Goal: Transaction & Acquisition: Obtain resource

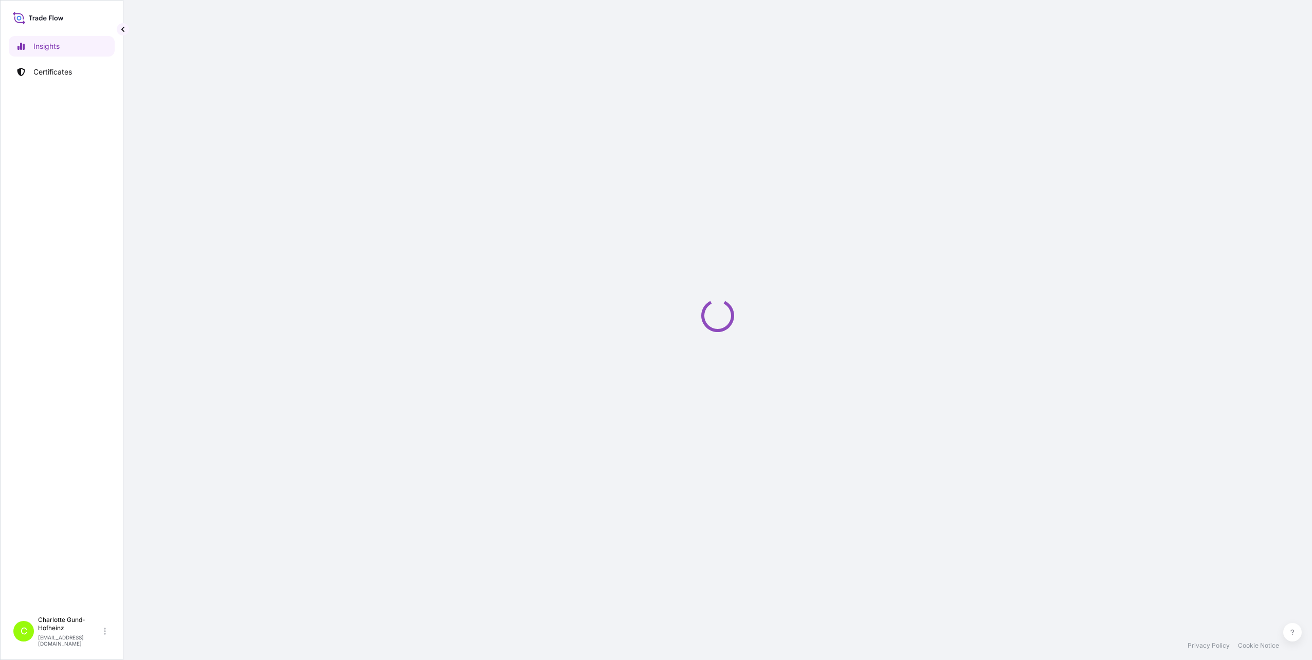
select select "2025"
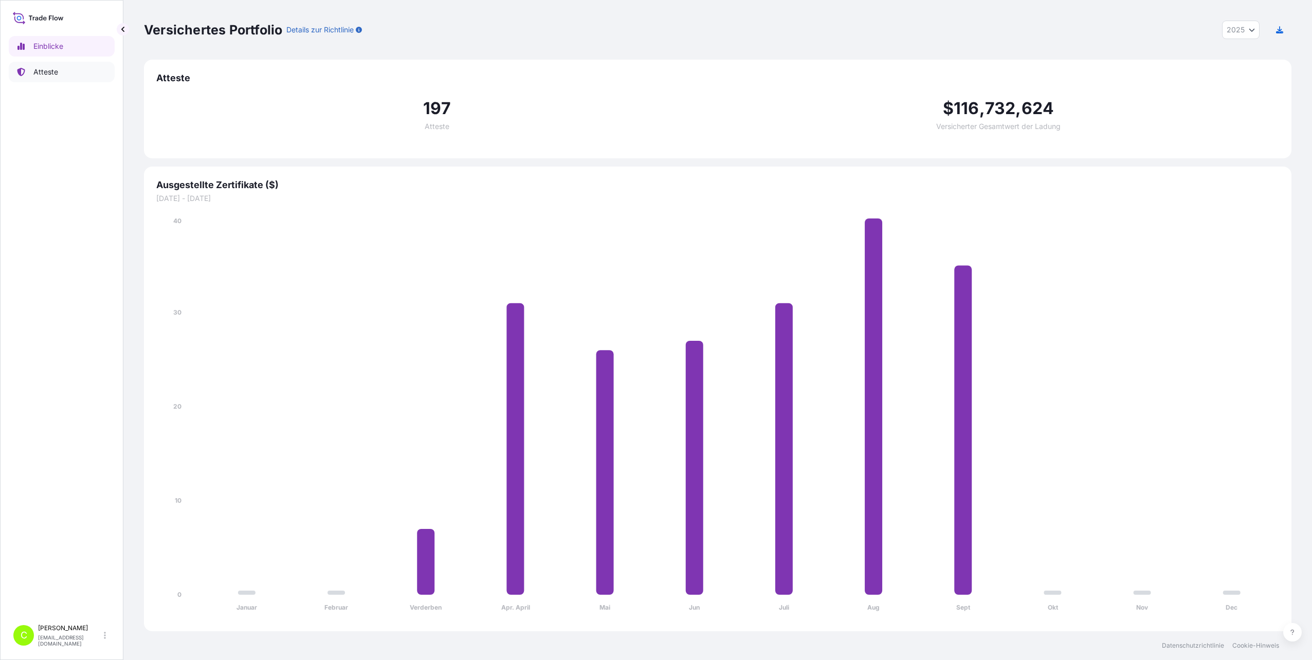
click at [39, 75] on p "Atteste" at bounding box center [45, 72] width 25 height 10
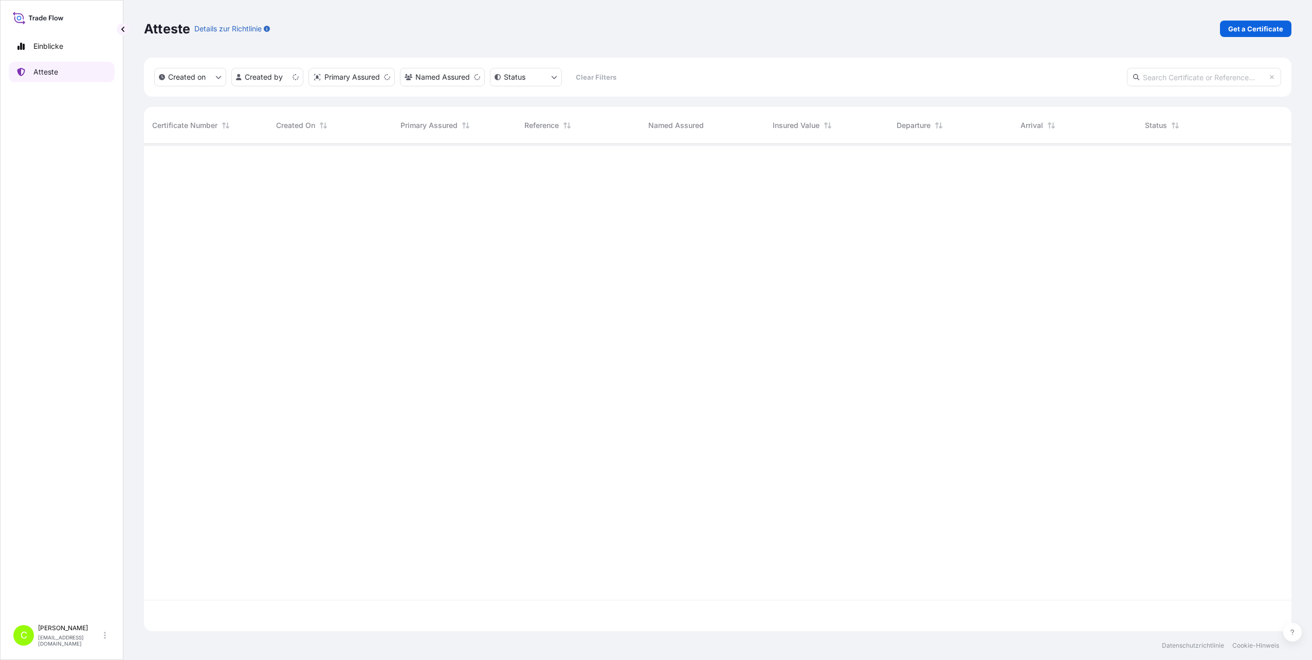
scroll to position [485, 1140]
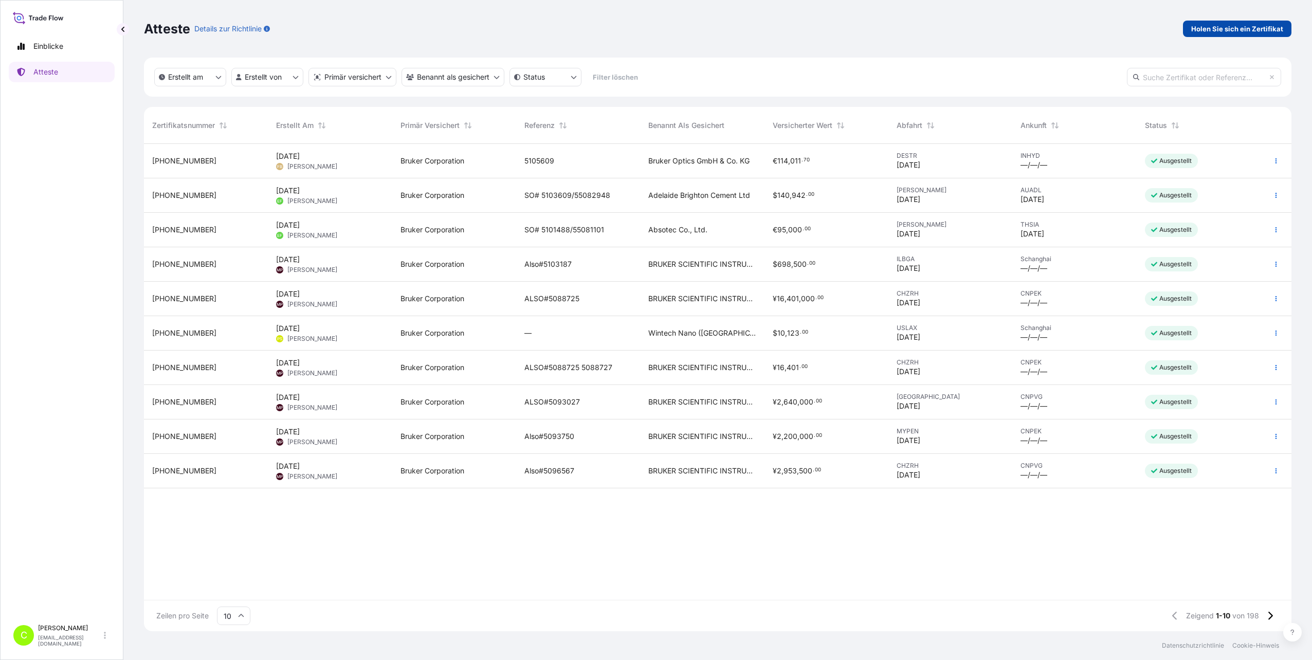
click at [1238, 34] on link "Holen Sie sich ein Zertifikat" at bounding box center [1237, 29] width 108 height 16
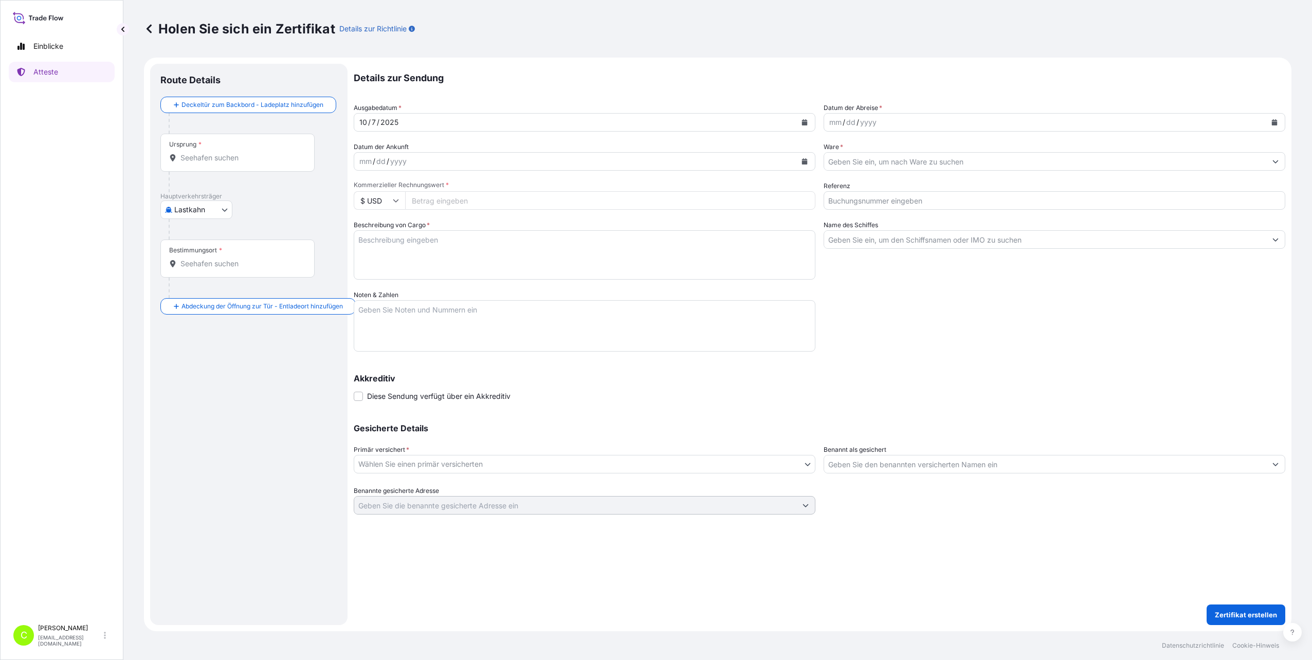
click at [398, 161] on div "yyyy" at bounding box center [398, 161] width 19 height 12
click at [208, 215] on body "Einblicke Atteste C Charlotte Gund-Hofheinz charlotte.gund@bruker.com Holen Sie…" at bounding box center [656, 330] width 1312 height 660
click at [197, 240] on div "Luft" at bounding box center [215, 236] width 103 height 19
select select "Air"
click at [31, 19] on icon at bounding box center [38, 17] width 51 height 15
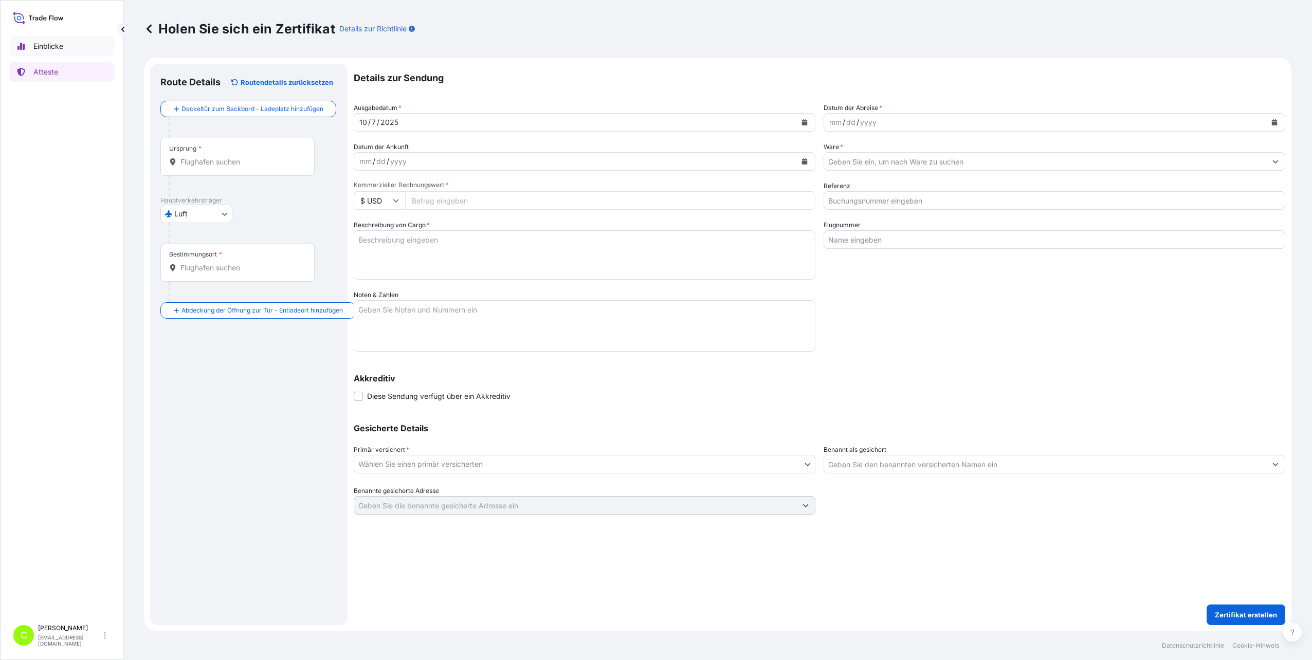
click at [48, 49] on p "Einblicke" at bounding box center [48, 46] width 30 height 10
select select "2025"
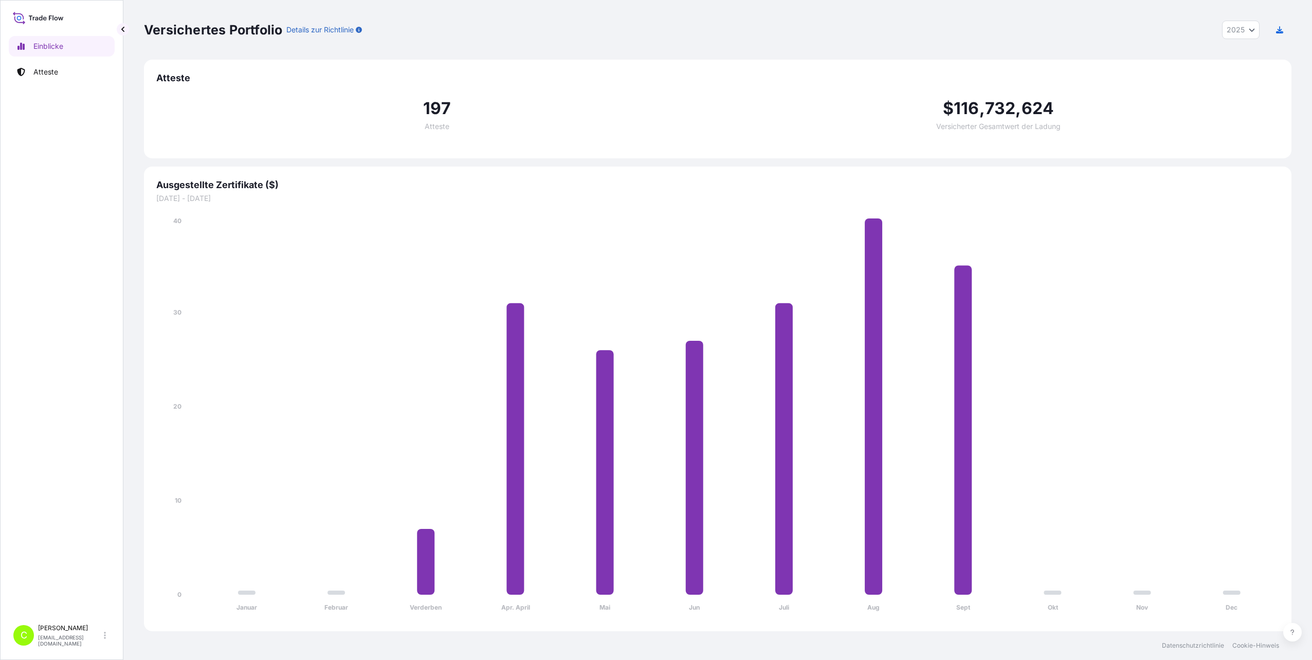
click at [867, 49] on div "Versichertes Portfolio Details zur Richtlinie 2025 2025 2024 2023 2022" at bounding box center [717, 30] width 1147 height 60
click at [42, 70] on p "Atteste" at bounding box center [45, 72] width 25 height 10
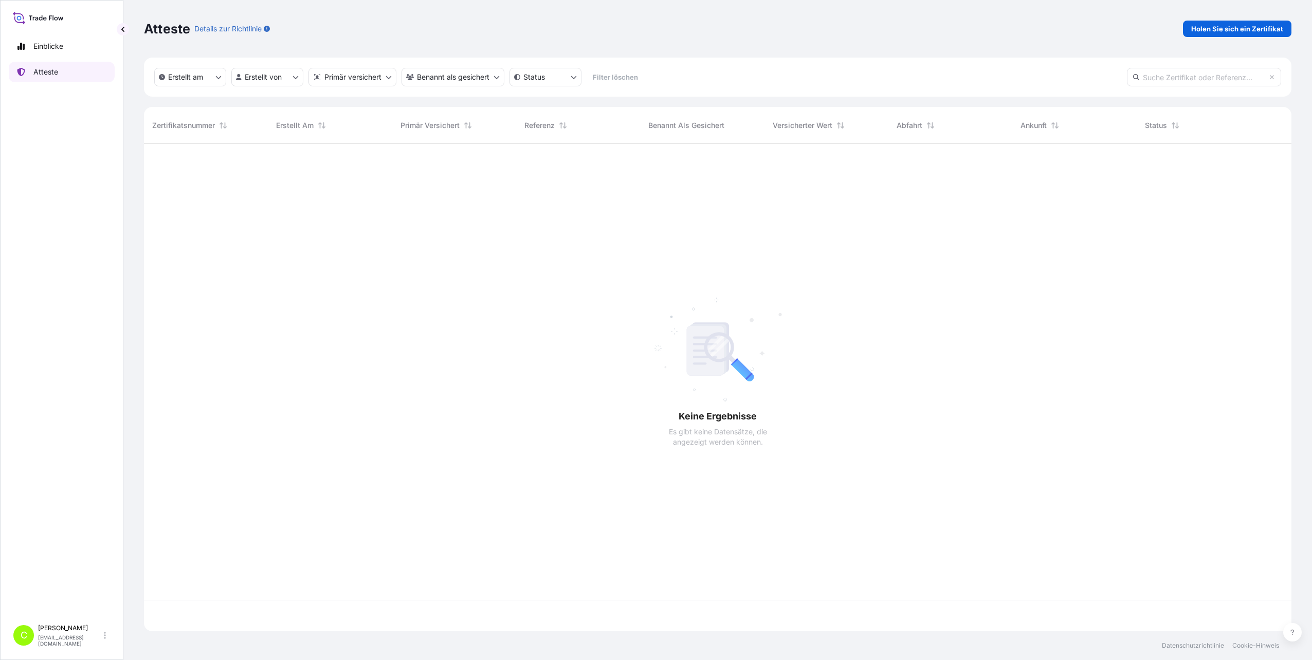
scroll to position [485, 1140]
click at [1233, 28] on p "Holen Sie sich ein Zertifikat" at bounding box center [1237, 29] width 92 height 10
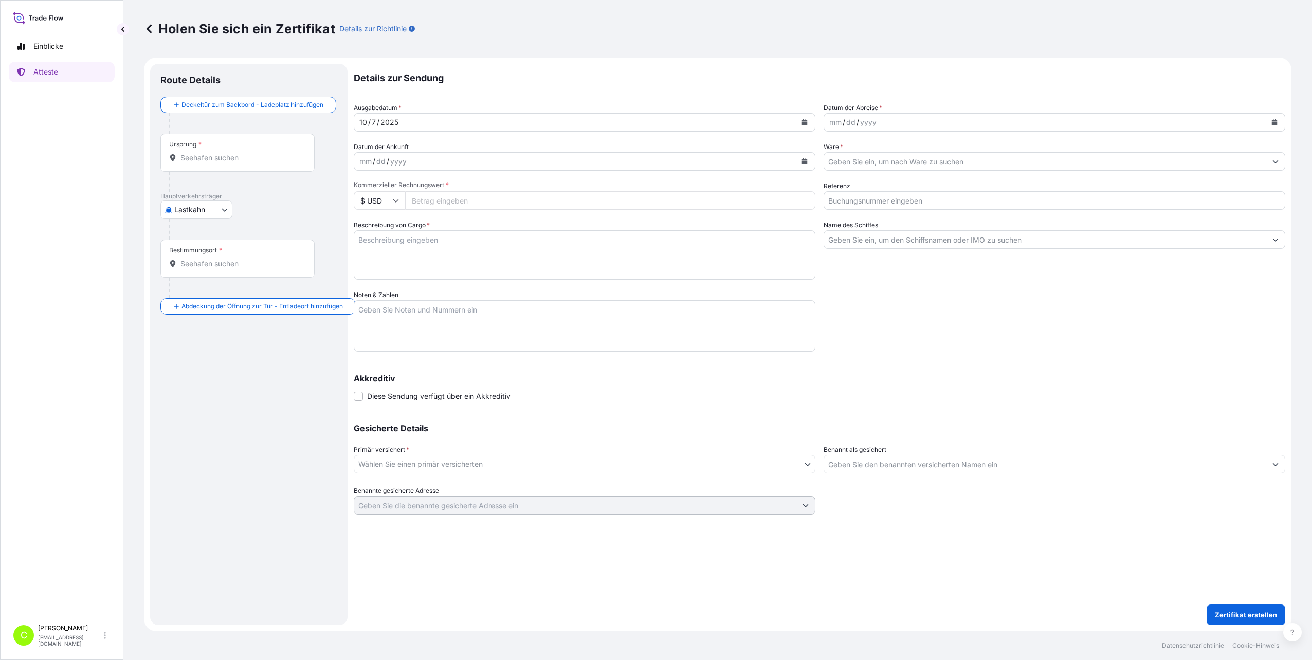
click at [202, 214] on body "Einblicke Atteste C Charlotte Gund-Hofheinz charlotte.gund@bruker.com Holen Sie…" at bounding box center [656, 330] width 1312 height 660
click at [190, 237] on span "Luft" at bounding box center [186, 236] width 13 height 10
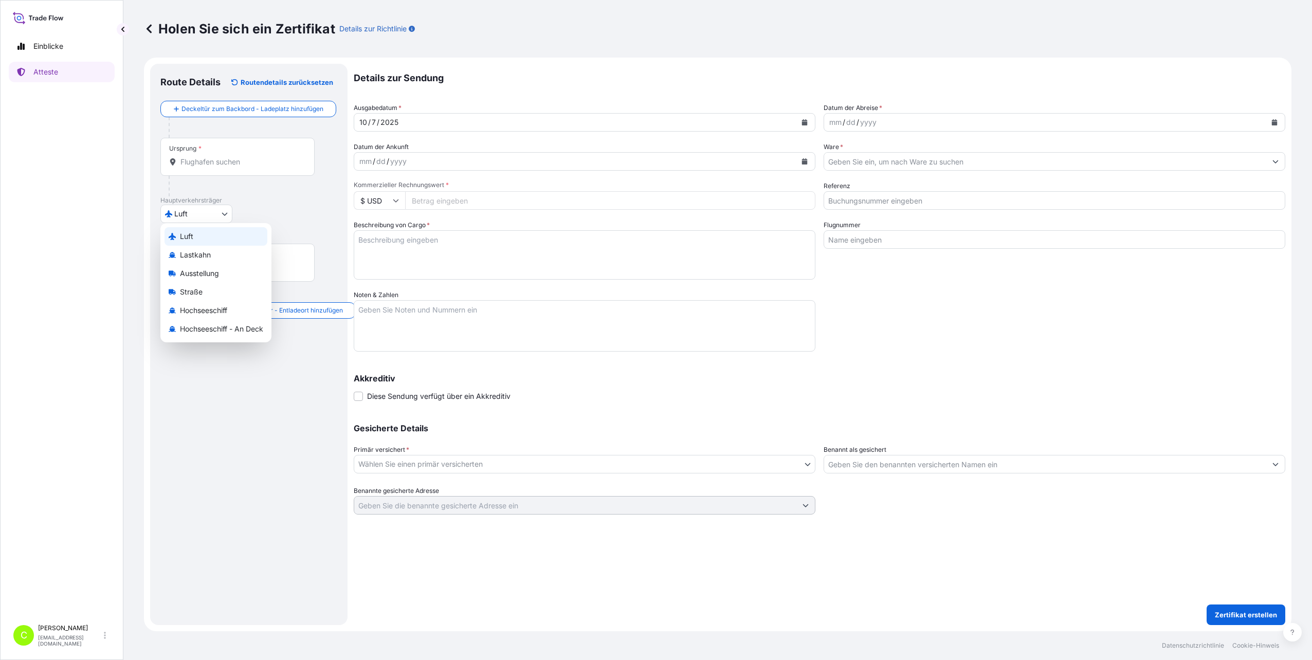
select select "Air"
click at [429, 468] on body "Einblicke Atteste C Charlotte Gund-Hofheinz charlotte.gund@bruker.com Holen Sie…" at bounding box center [656, 330] width 1312 height 660
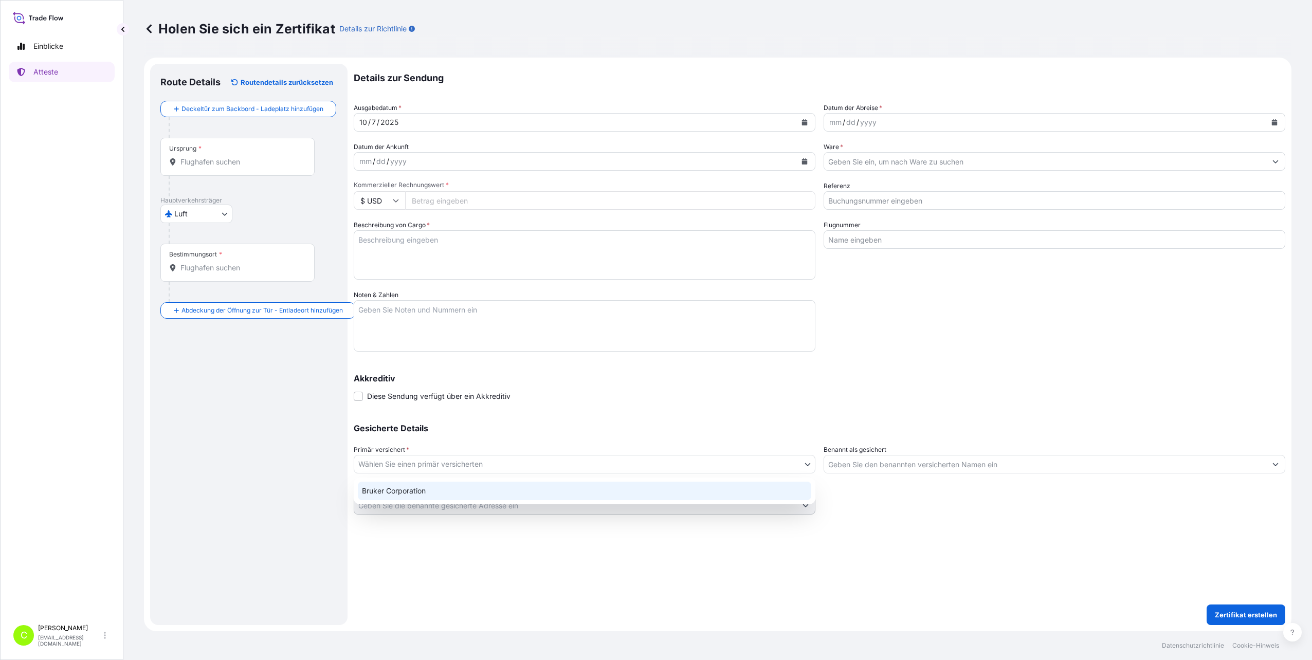
click at [415, 489] on div "Bruker Corporation" at bounding box center [584, 491] width 453 height 19
select select "31474"
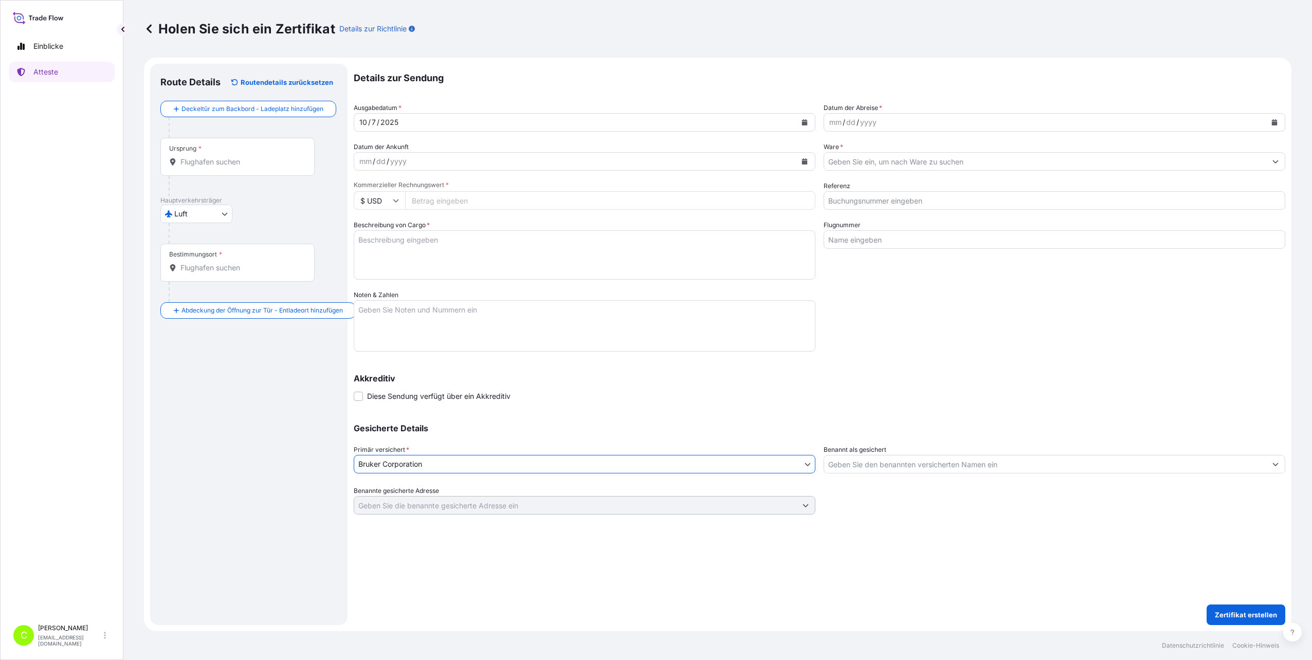
click at [869, 462] on input "Benannt als gesichert" at bounding box center [1045, 464] width 442 height 19
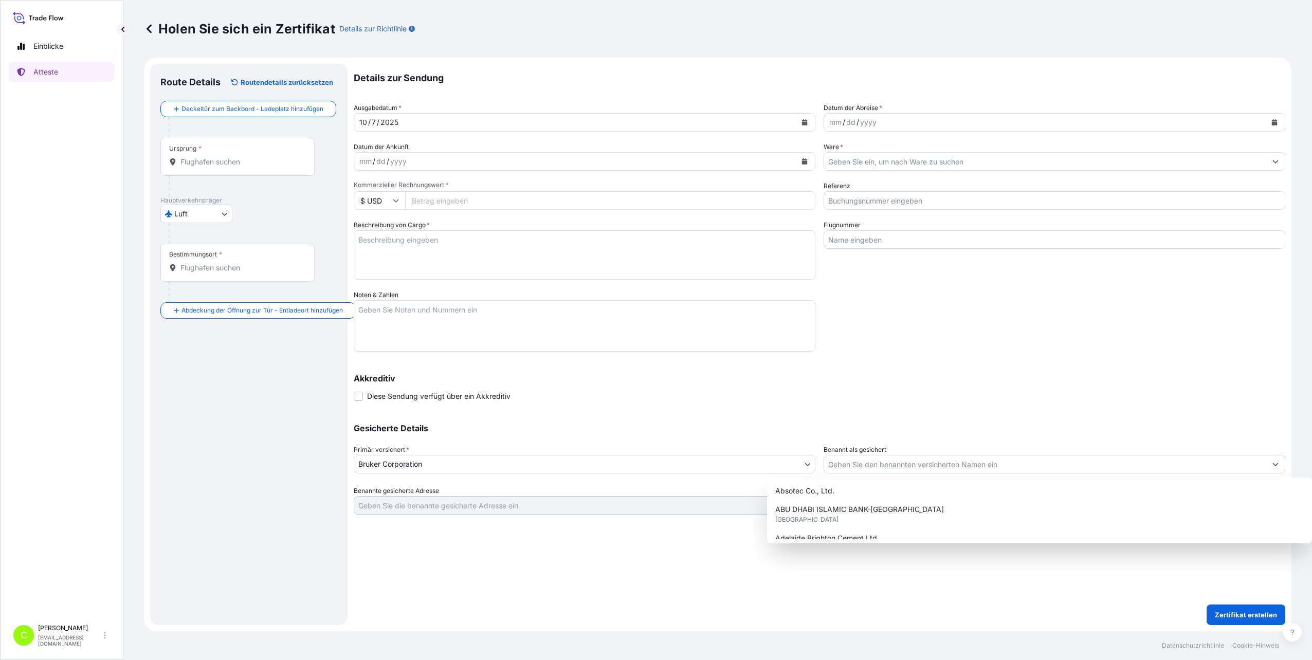
click at [917, 402] on div "Details zur Sendung Ausgabedatum * 10 / 7 / 2025 Datum der Abreise * mm / dd / …" at bounding box center [819, 289] width 931 height 451
